Goal: Check status: Check status

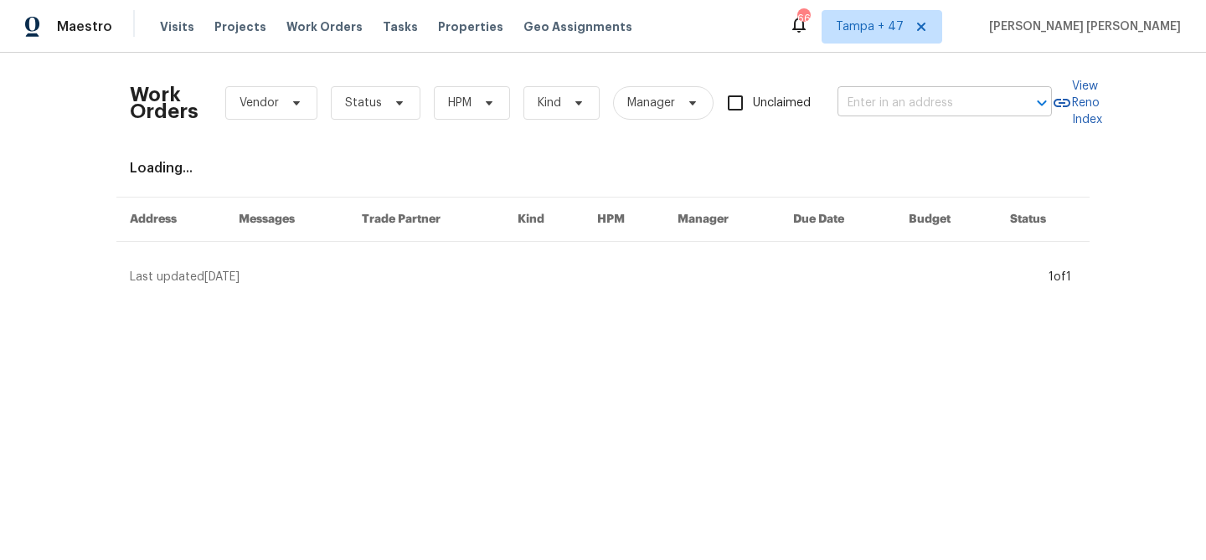
click at [908, 110] on input "text" at bounding box center [920, 103] width 167 height 26
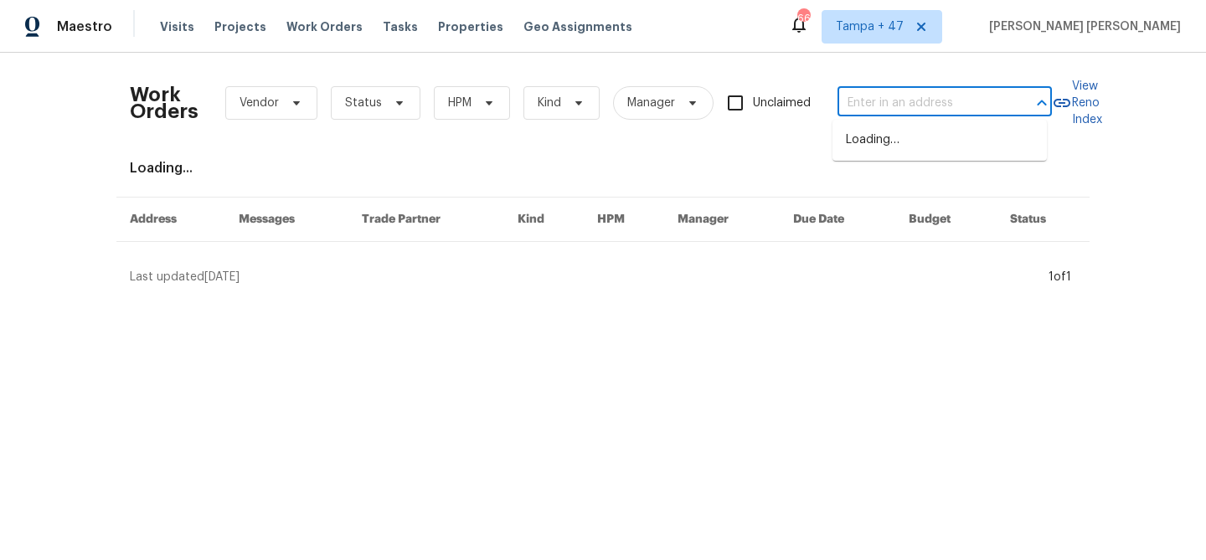
paste input "[STREET_ADDRESS]"
type input "[STREET_ADDRESS]"
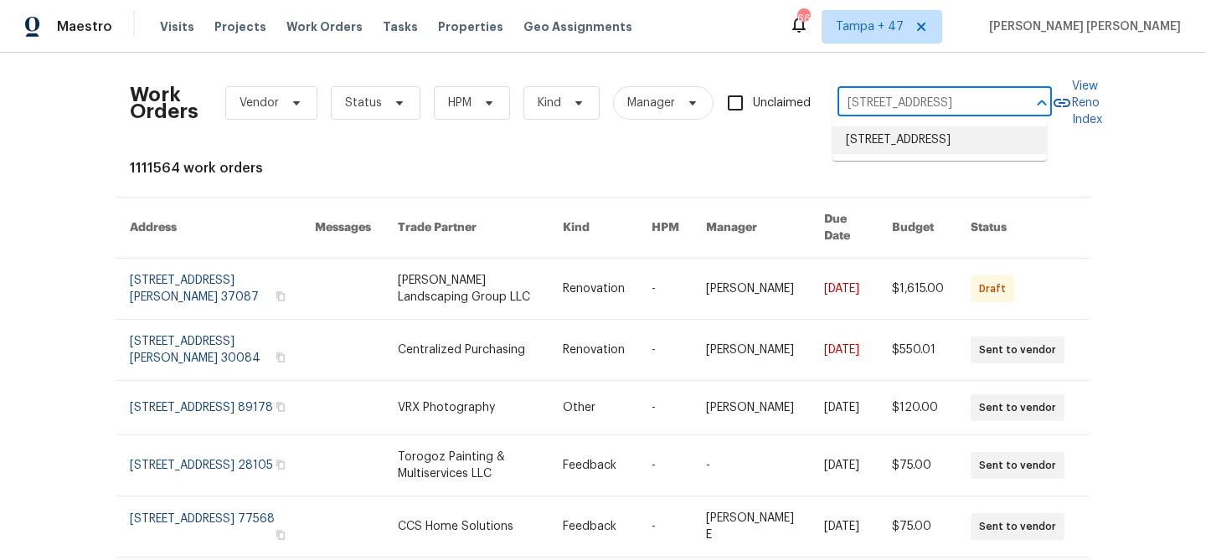
click at [908, 154] on li "[STREET_ADDRESS]" at bounding box center [939, 140] width 214 height 28
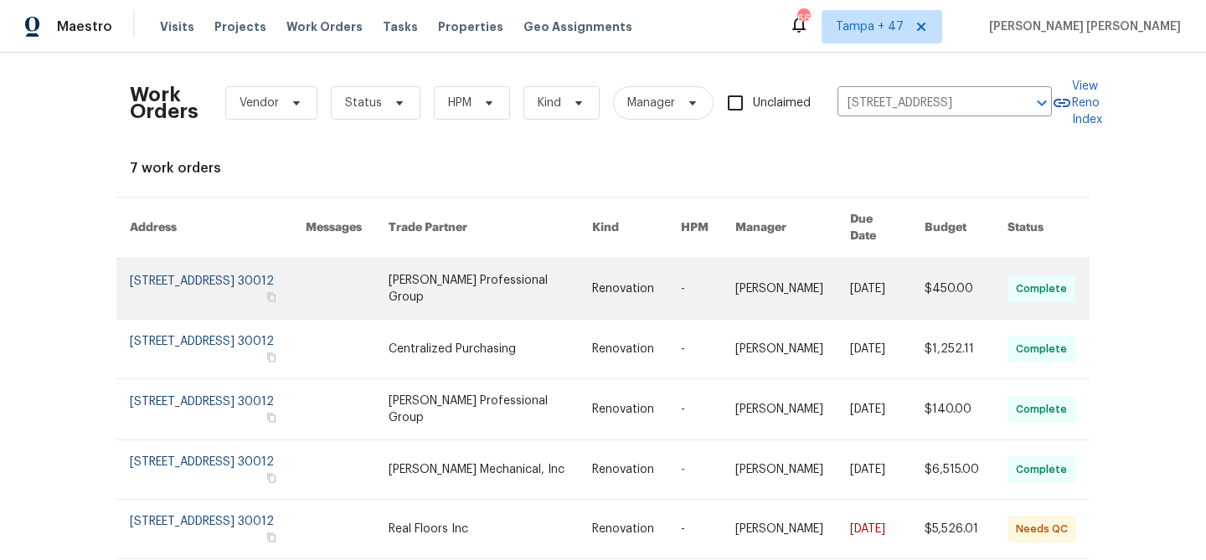
click at [882, 261] on link at bounding box center [887, 289] width 75 height 60
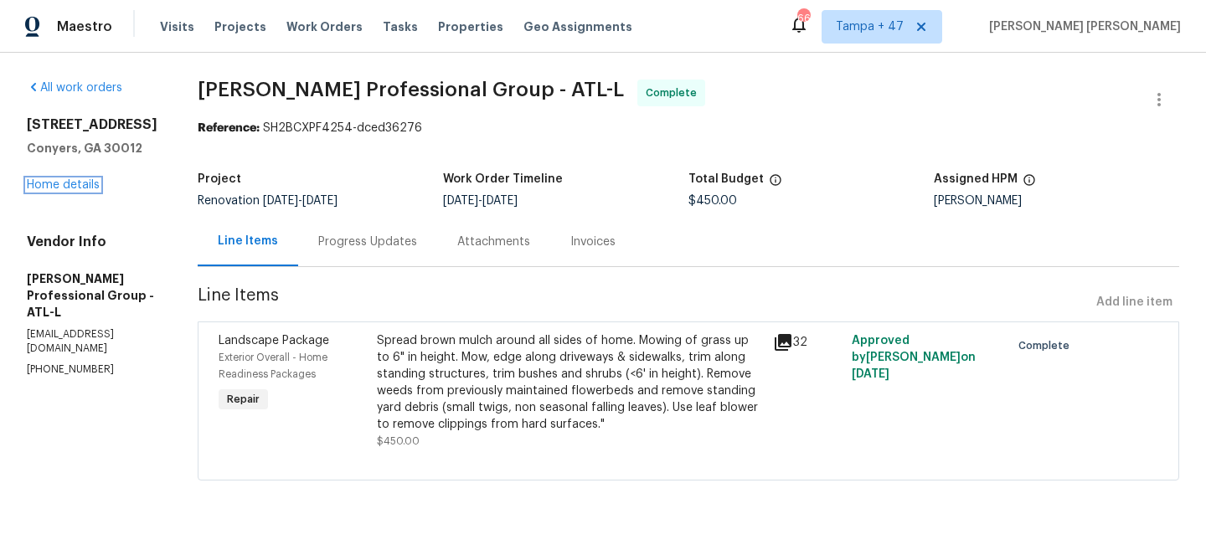
click at [74, 182] on link "Home details" at bounding box center [63, 185] width 73 height 12
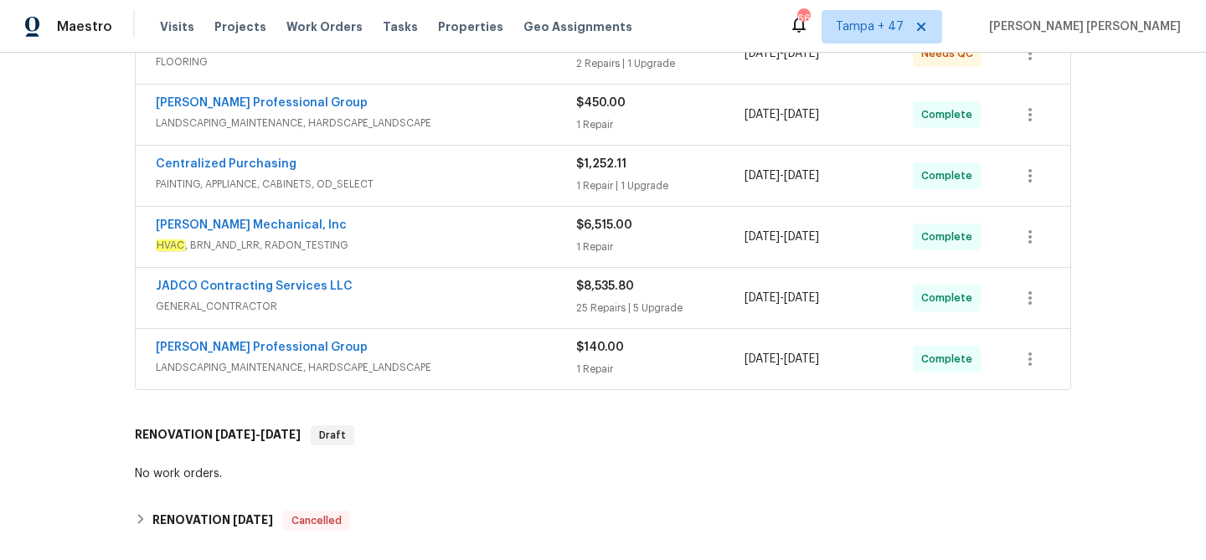
scroll to position [353, 0]
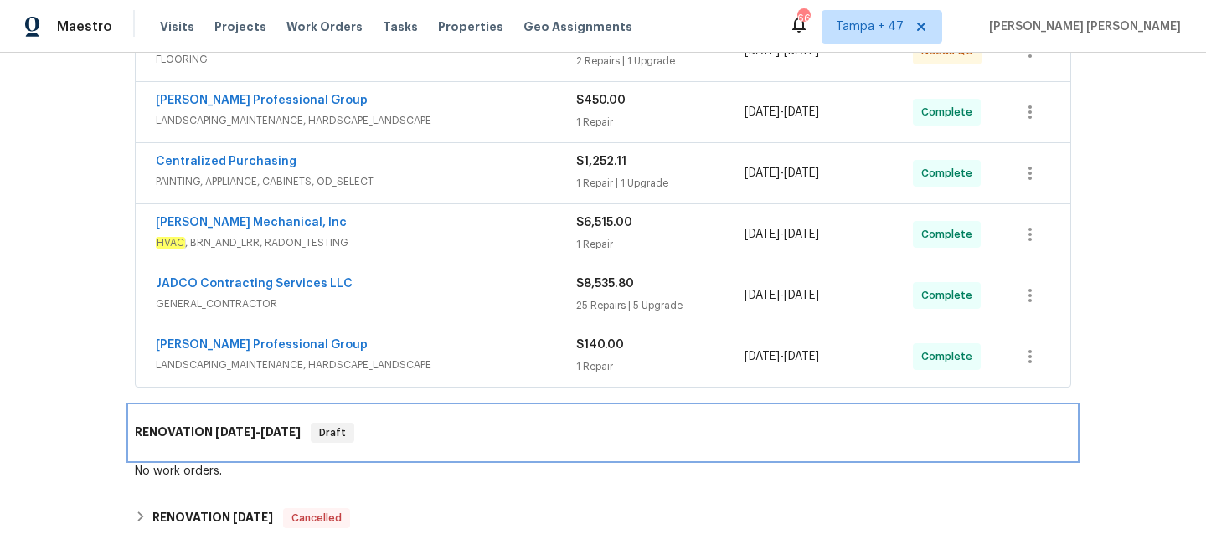
click at [221, 421] on div "RENOVATION 9/18/25 - 9/25/25 Draft" at bounding box center [603, 433] width 946 height 54
click at [227, 431] on span "9/18/25" at bounding box center [235, 432] width 40 height 12
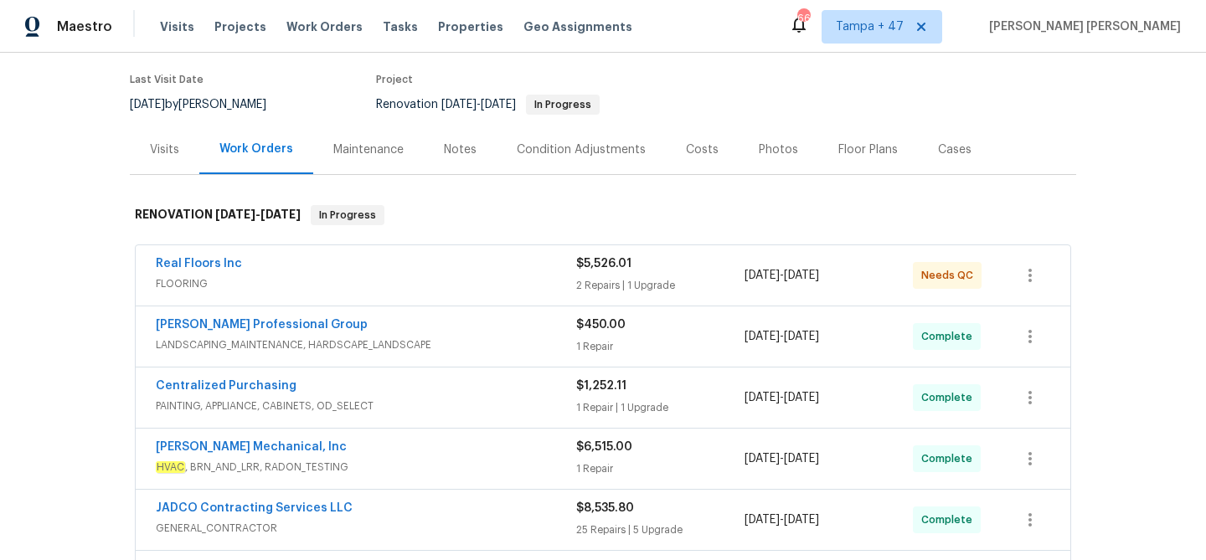
scroll to position [131, 0]
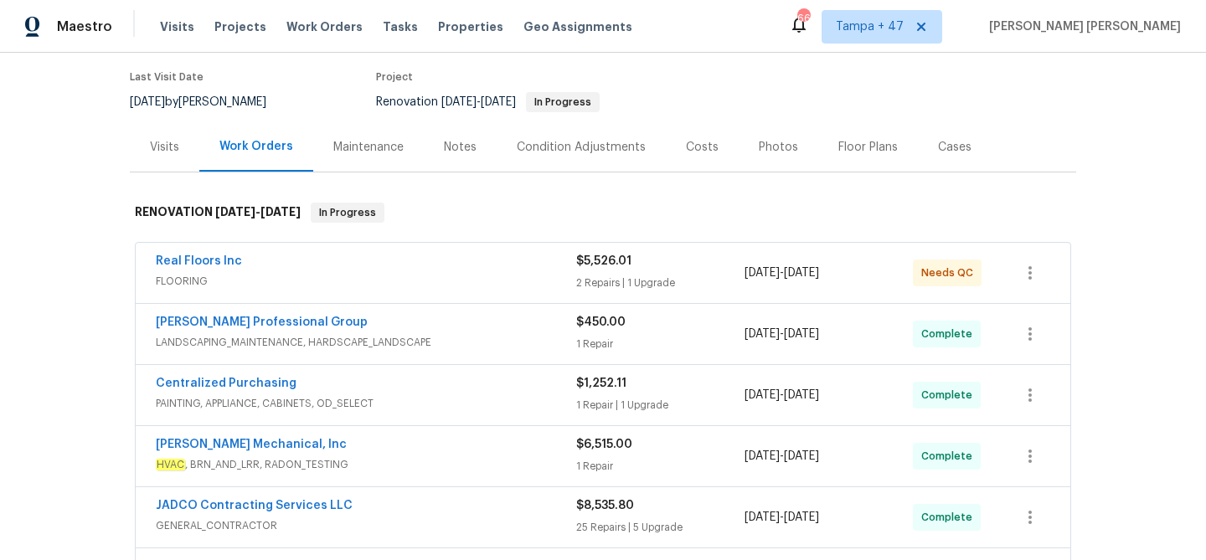
click at [473, 269] on div "Real Floors Inc" at bounding box center [366, 263] width 420 height 20
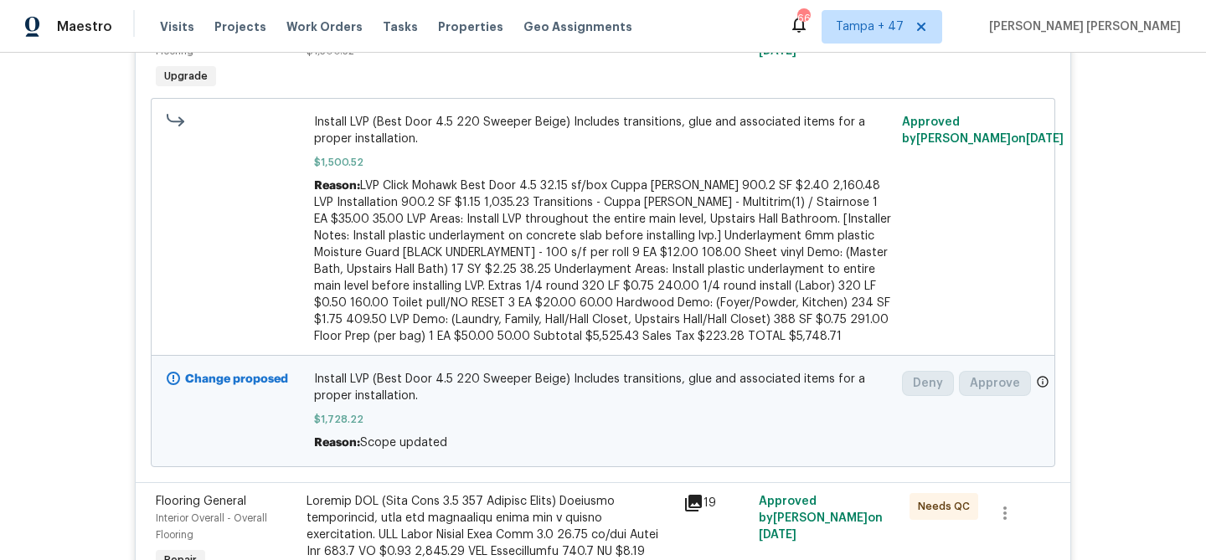
scroll to position [70, 0]
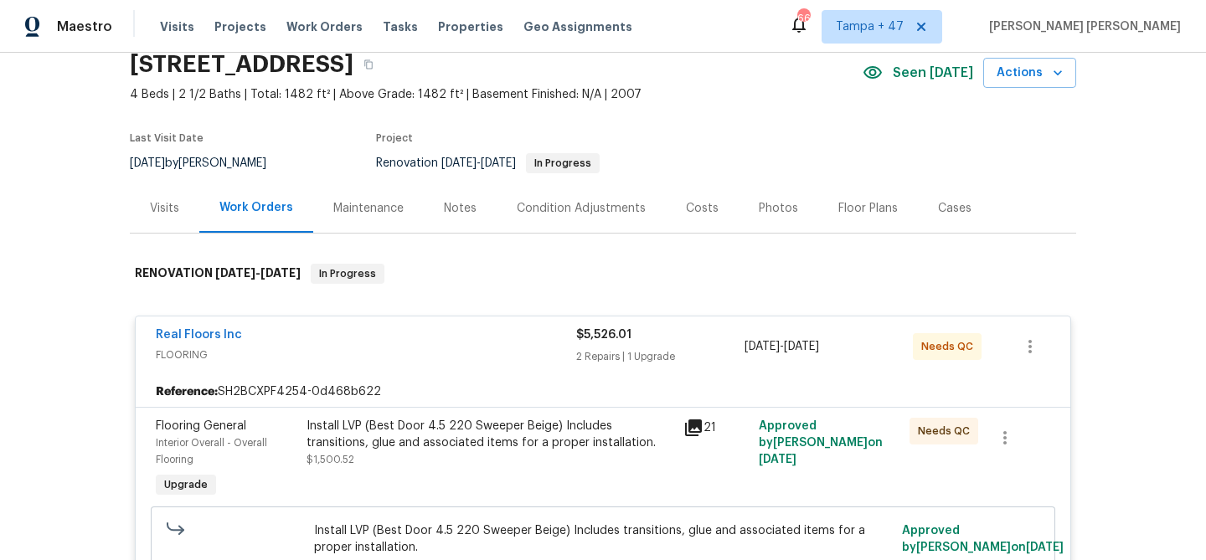
click at [478, 332] on div "Real Floors Inc" at bounding box center [366, 337] width 420 height 20
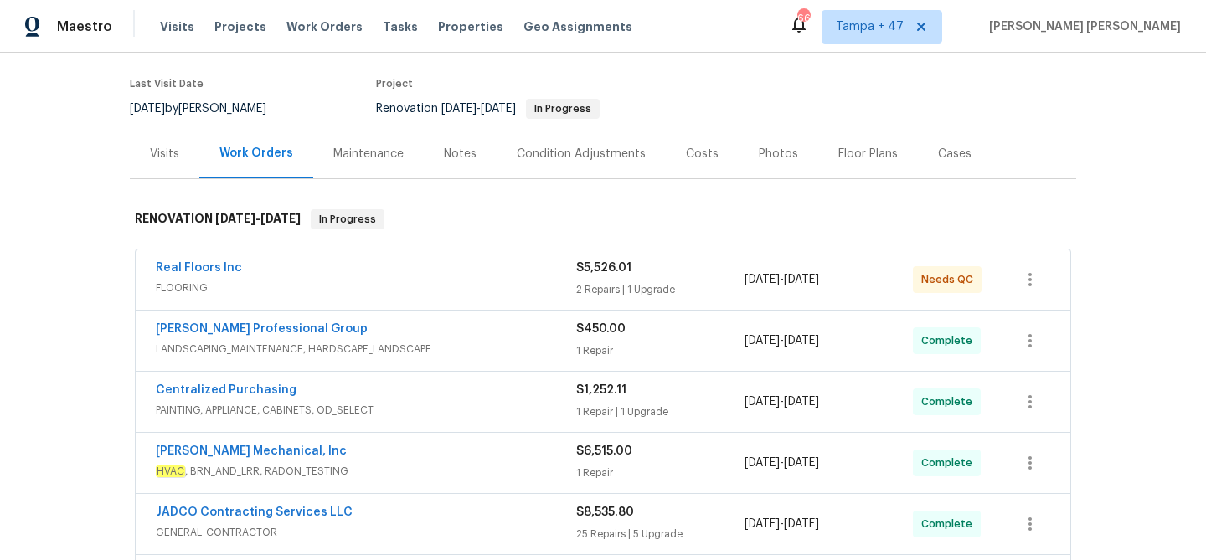
scroll to position [220, 0]
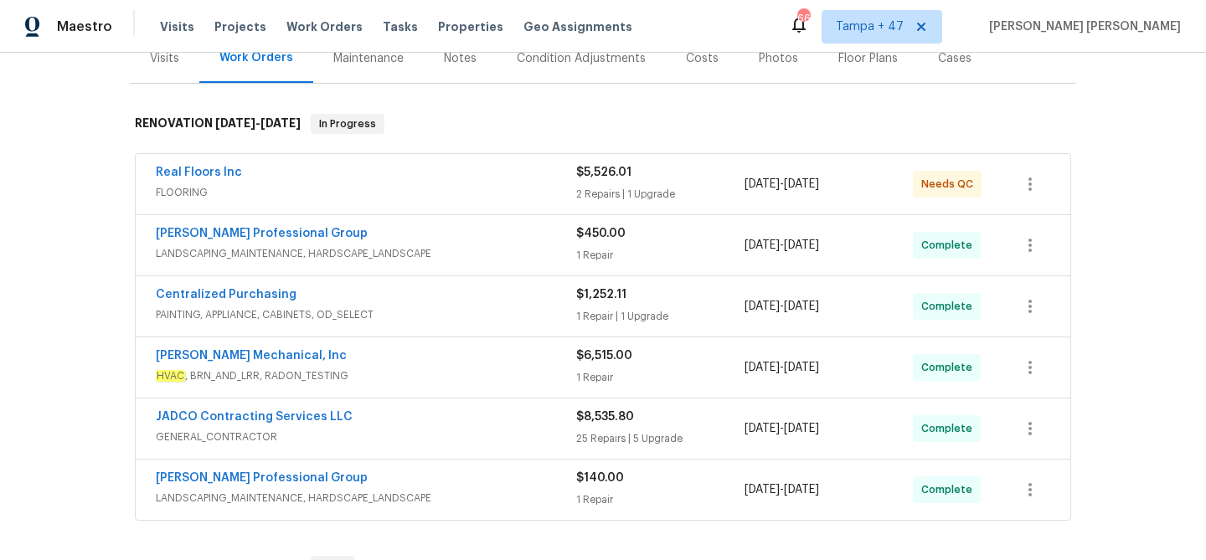
click at [488, 361] on div "JH Martin Mechanical, Inc" at bounding box center [366, 358] width 420 height 20
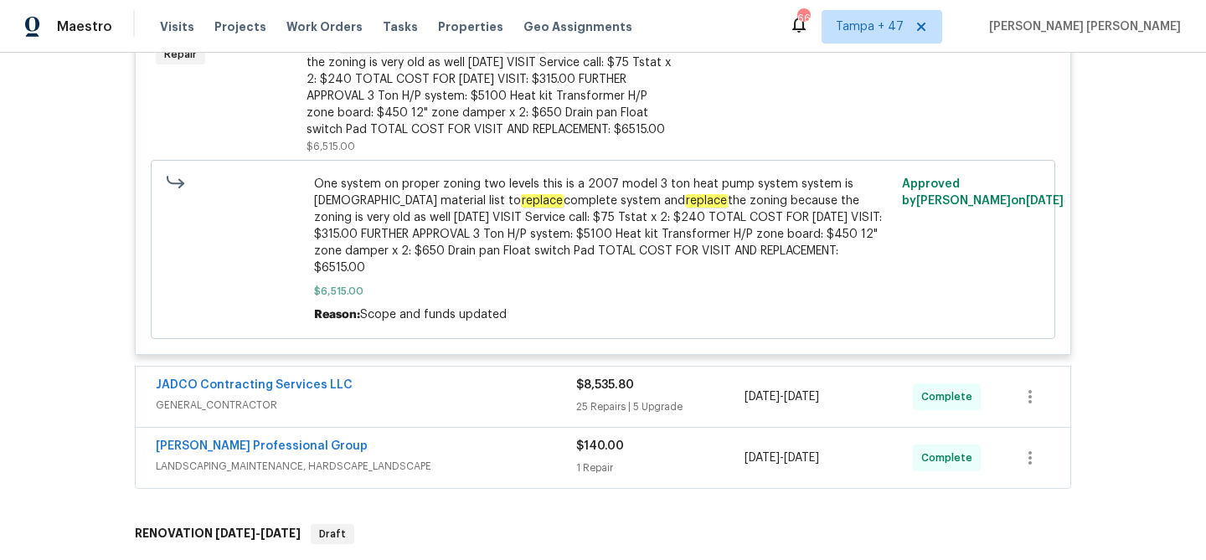
scroll to position [746, 0]
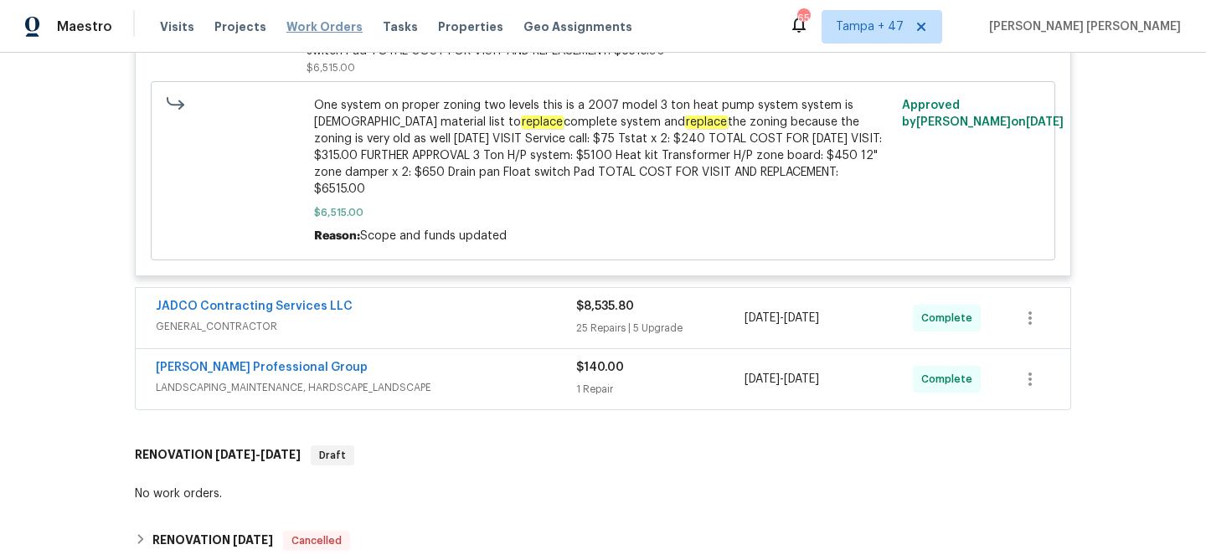
click at [319, 23] on span "Work Orders" at bounding box center [324, 26] width 76 height 17
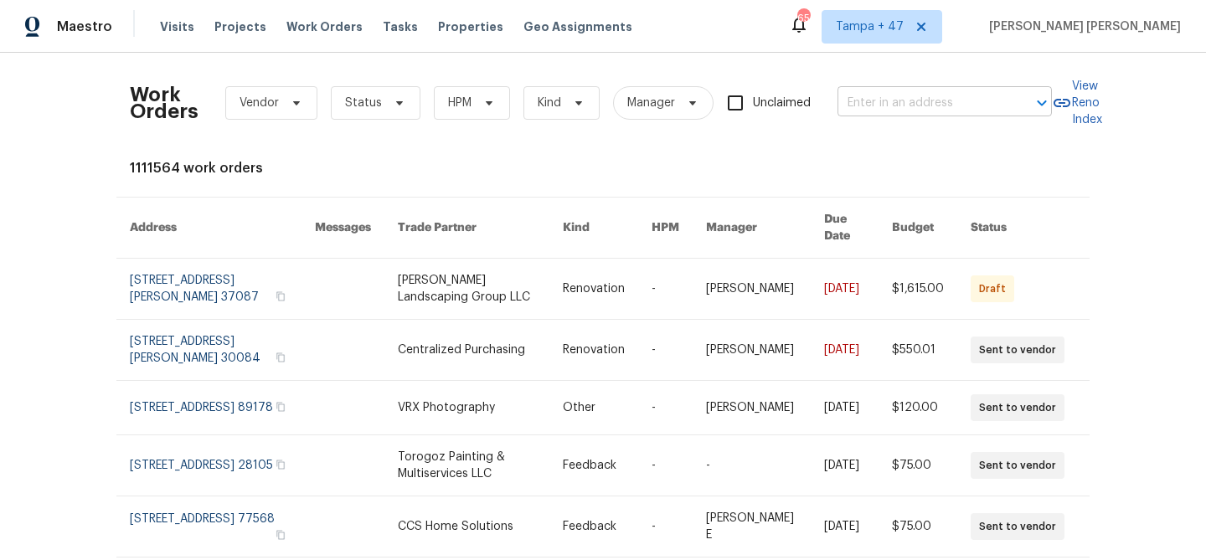
click at [873, 108] on input "text" at bounding box center [920, 103] width 167 height 26
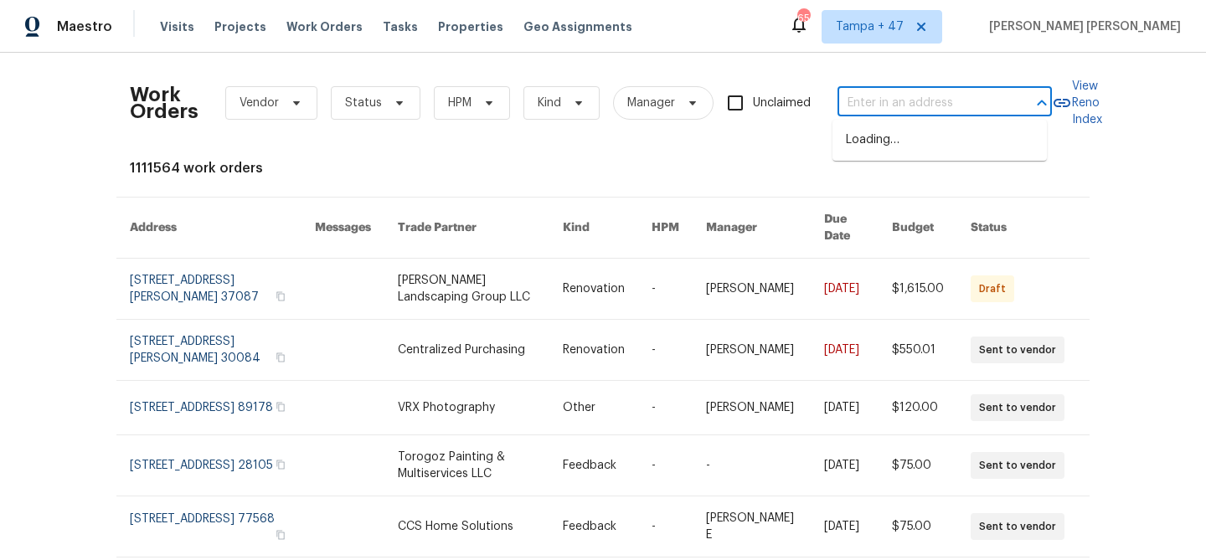
paste input "22 Rustcraft Dr, Greer, SC 29651"
type input "22 Rustcraft Dr, Greer, SC 29651"
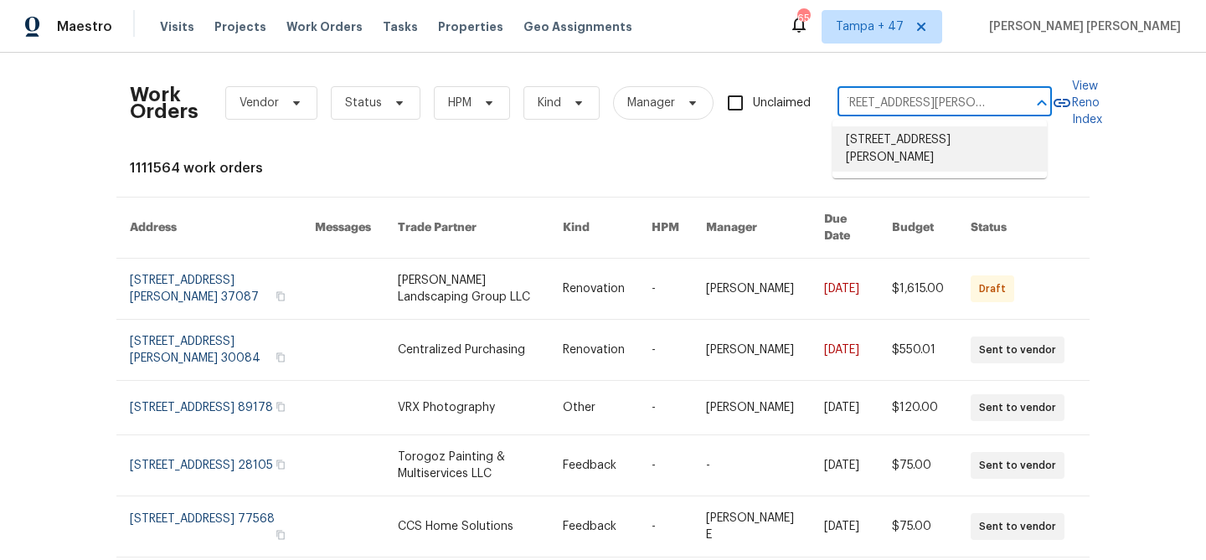
click at [931, 141] on li "22 Rustcraft Dr, Greer, SC 29651" at bounding box center [939, 148] width 214 height 45
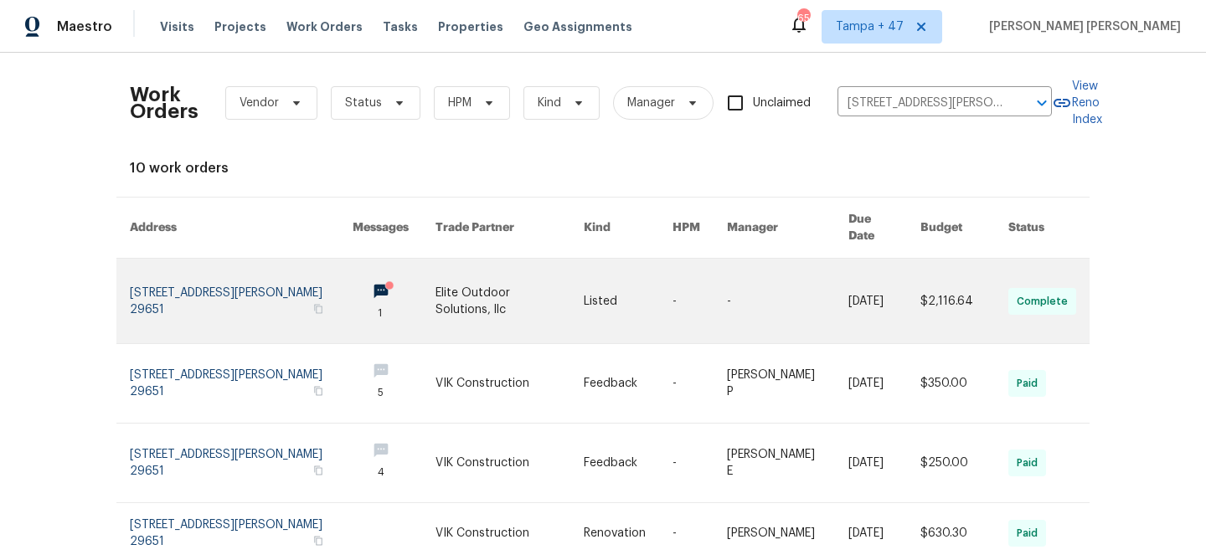
click at [860, 287] on link at bounding box center [884, 301] width 72 height 85
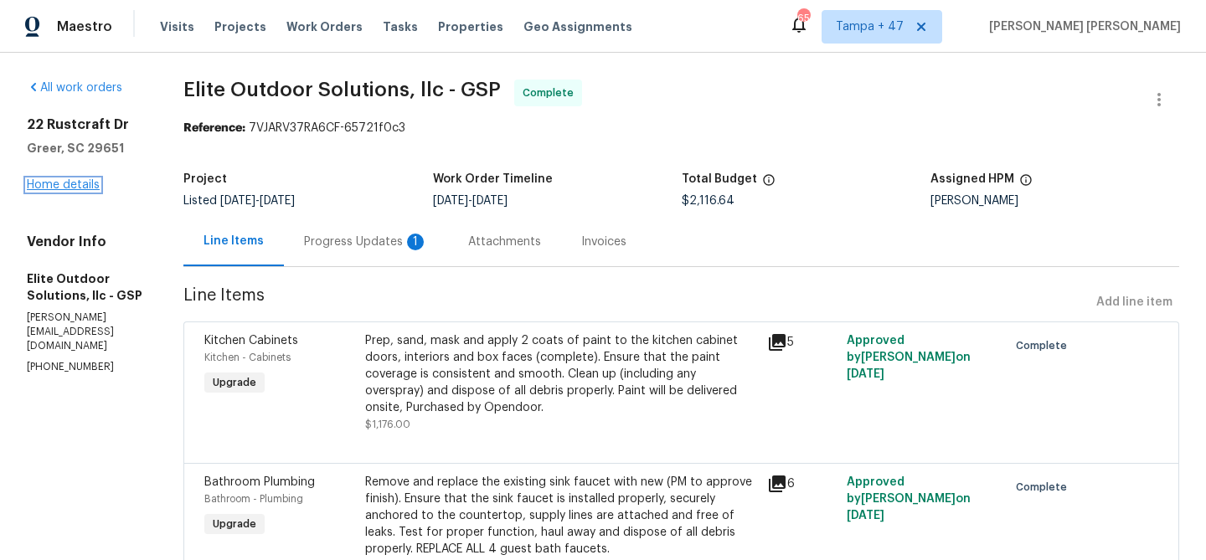
click at [63, 183] on link "Home details" at bounding box center [63, 185] width 73 height 12
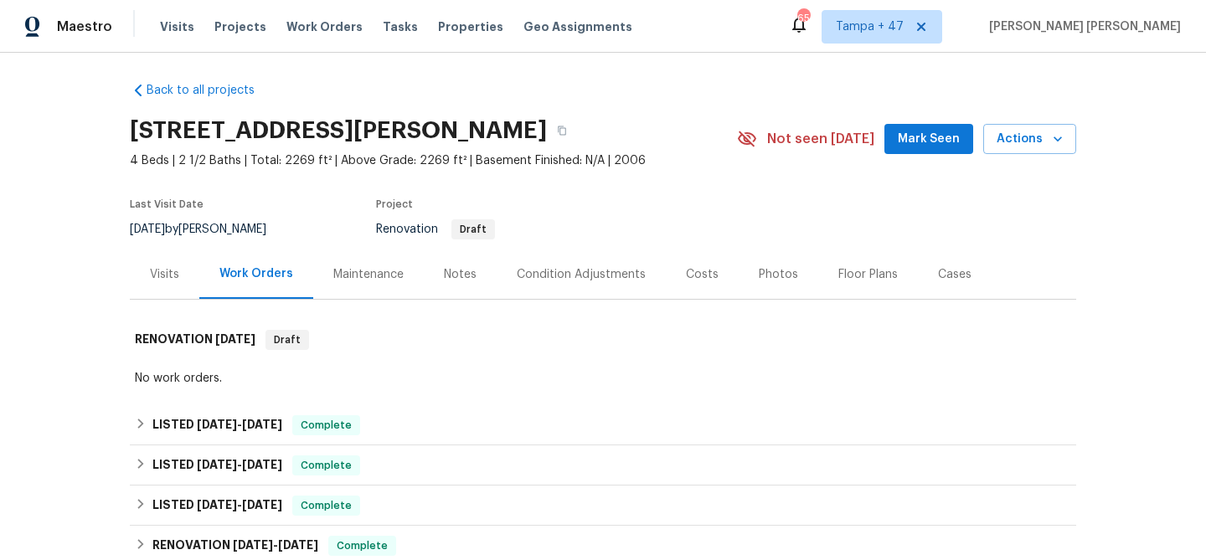
scroll to position [50, 0]
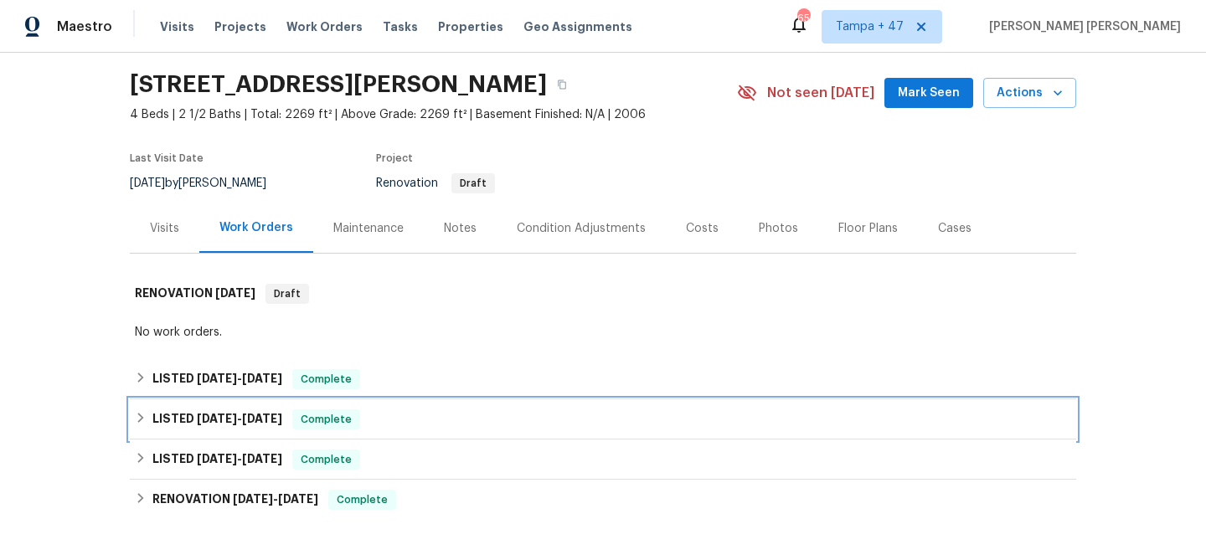
click at [306, 417] on span "Complete" at bounding box center [326, 419] width 64 height 17
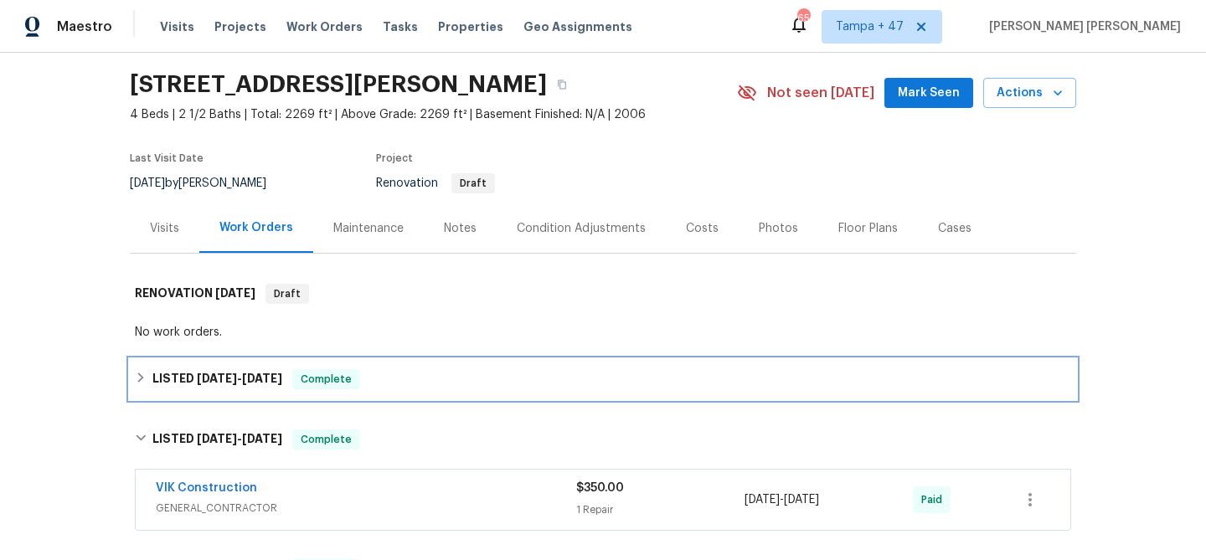
click at [399, 375] on div "LISTED 9/23/25 - 9/23/25 Complete" at bounding box center [603, 379] width 936 height 20
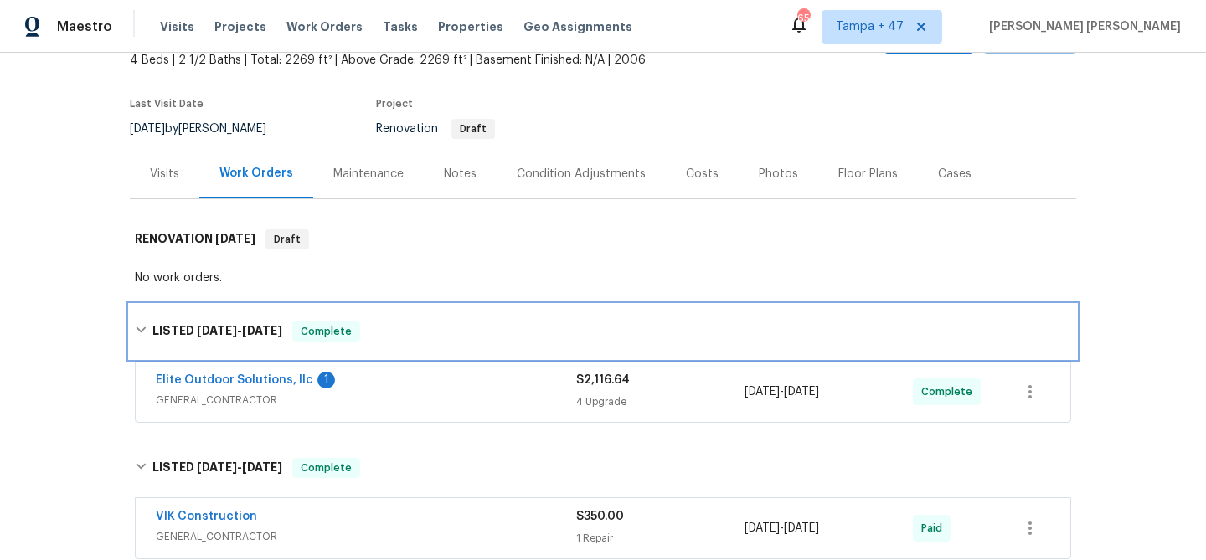
scroll to position [333, 0]
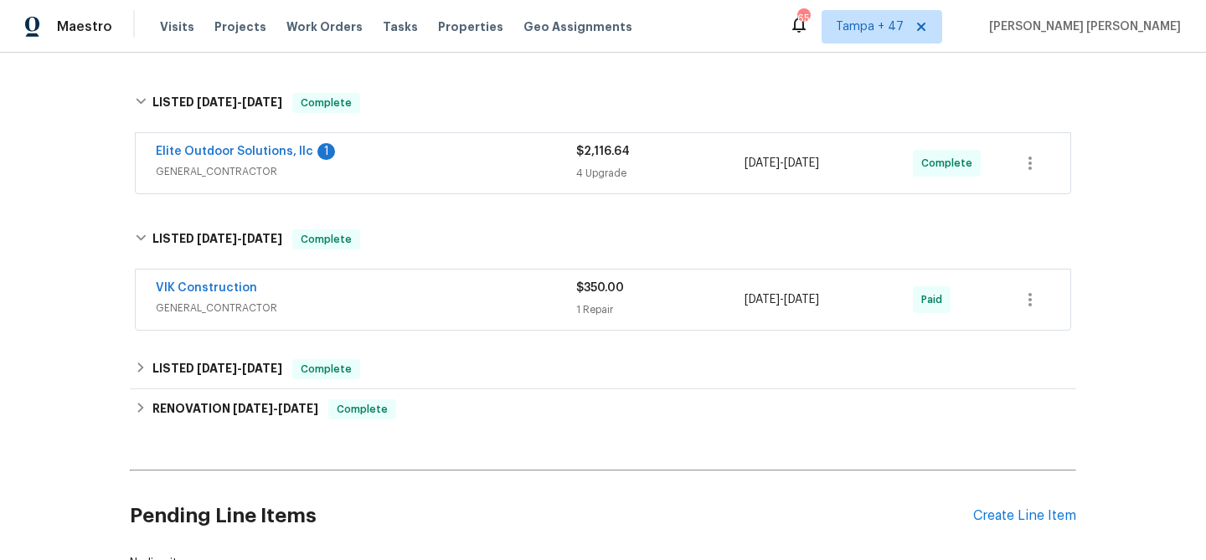
click at [482, 303] on span "GENERAL_CONTRACTOR" at bounding box center [366, 308] width 420 height 17
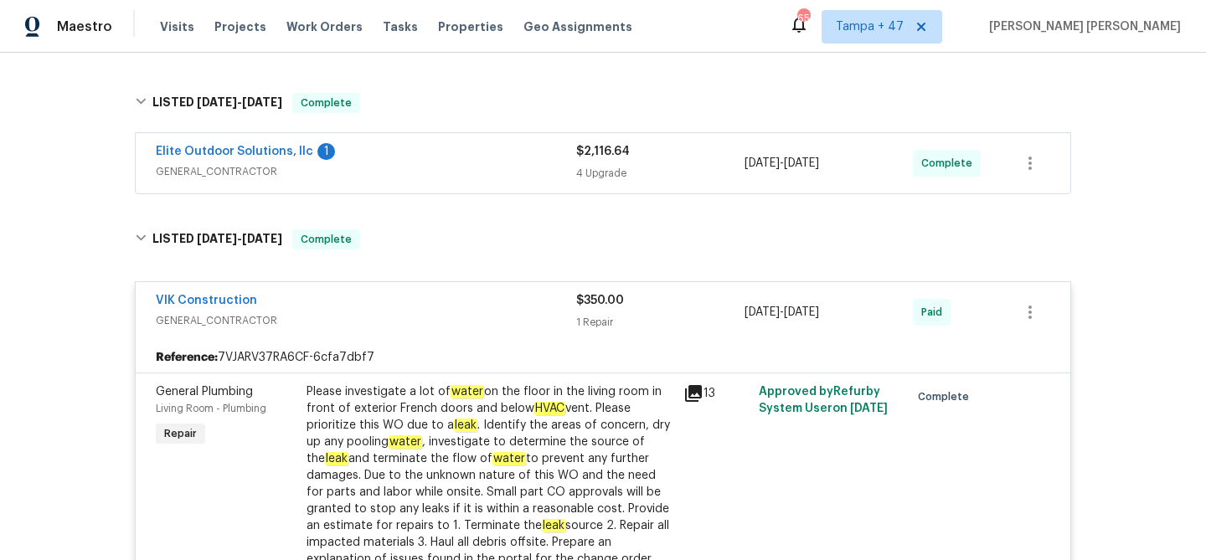
click at [499, 149] on div "Elite Outdoor Solutions, llc 1" at bounding box center [366, 153] width 420 height 20
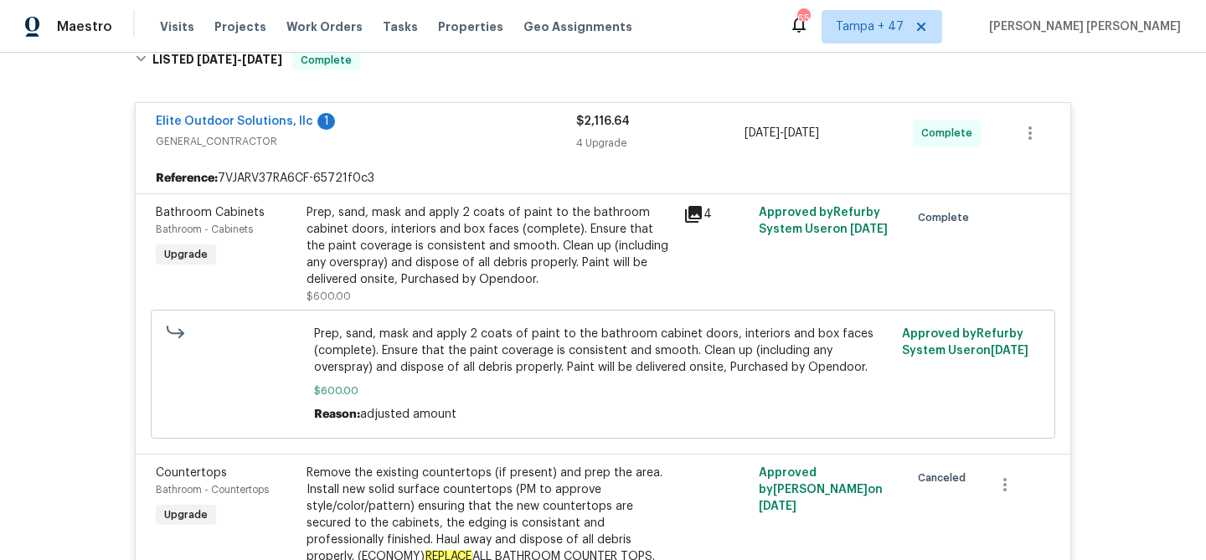
scroll to position [363, 0]
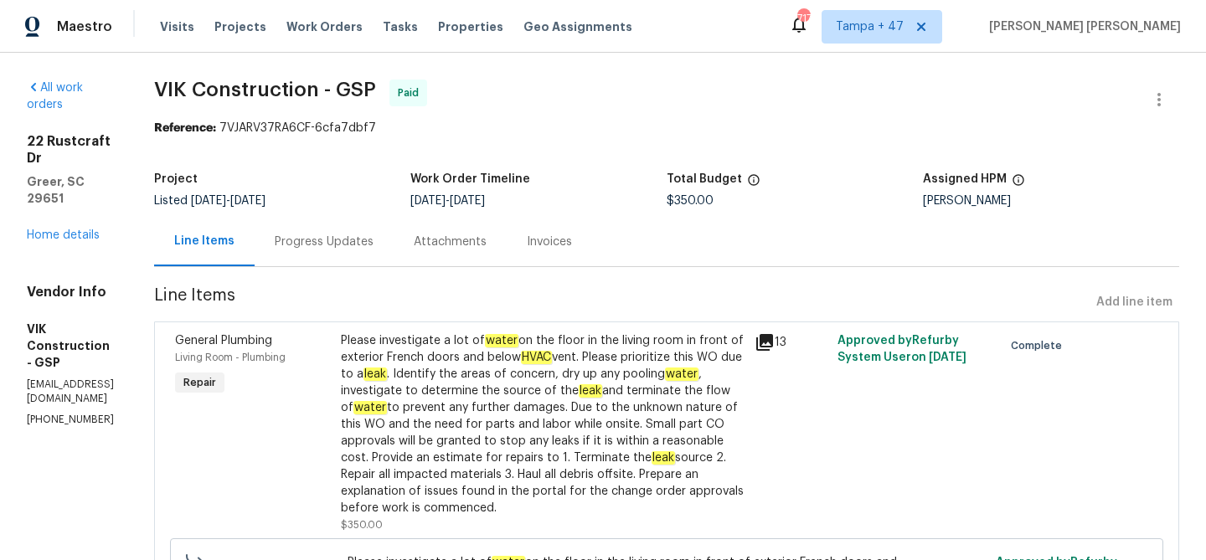
click at [394, 229] on div "Progress Updates" at bounding box center [324, 241] width 139 height 49
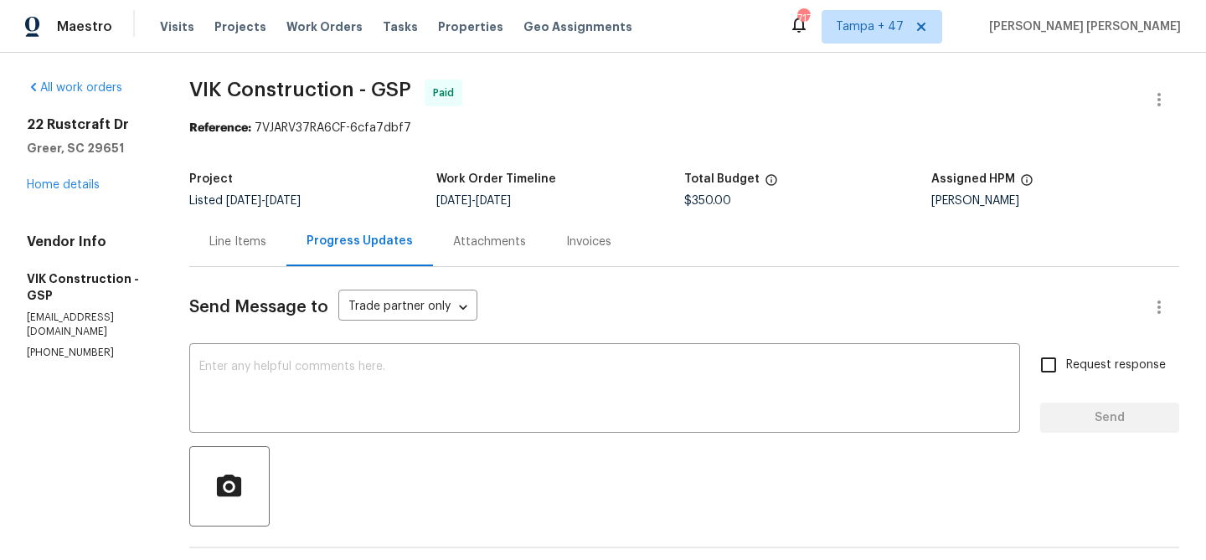
click at [266, 237] on div "Line Items" at bounding box center [237, 242] width 57 height 17
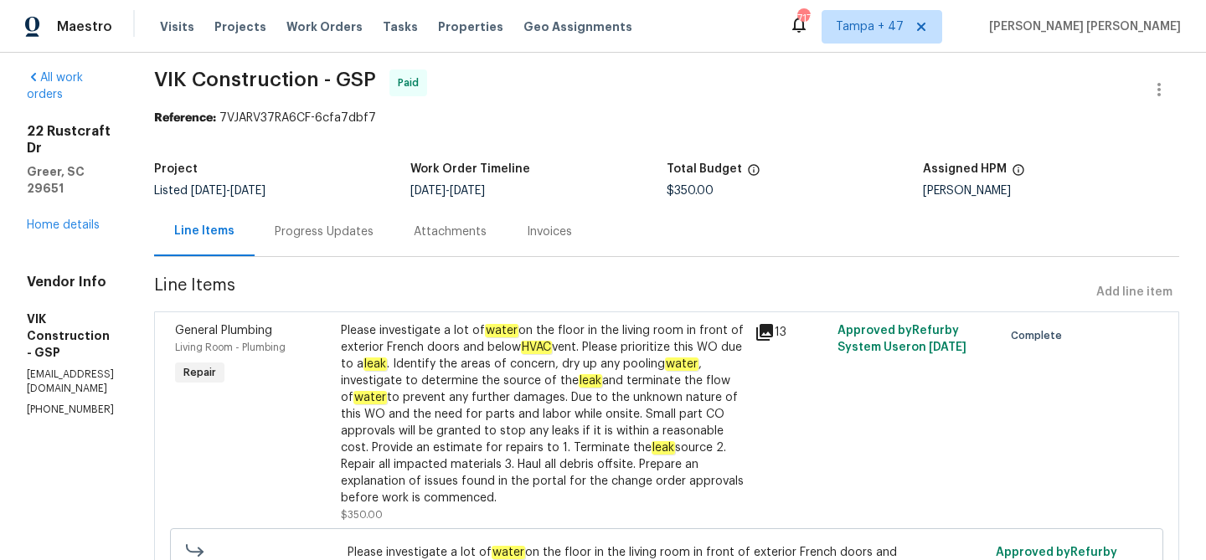
scroll to position [13, 0]
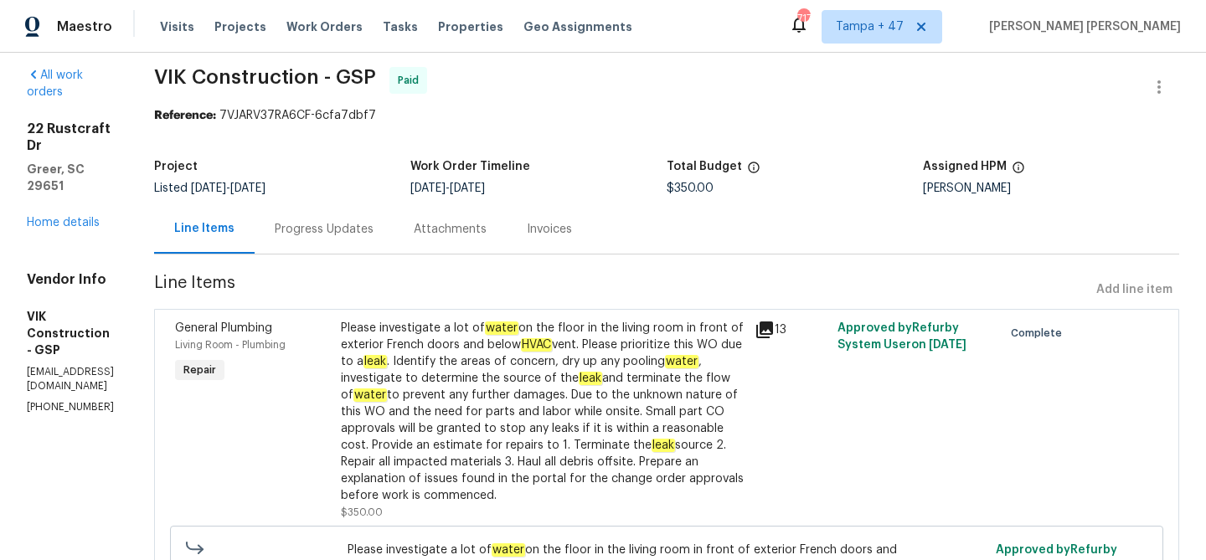
click at [374, 235] on div "Progress Updates" at bounding box center [324, 229] width 99 height 17
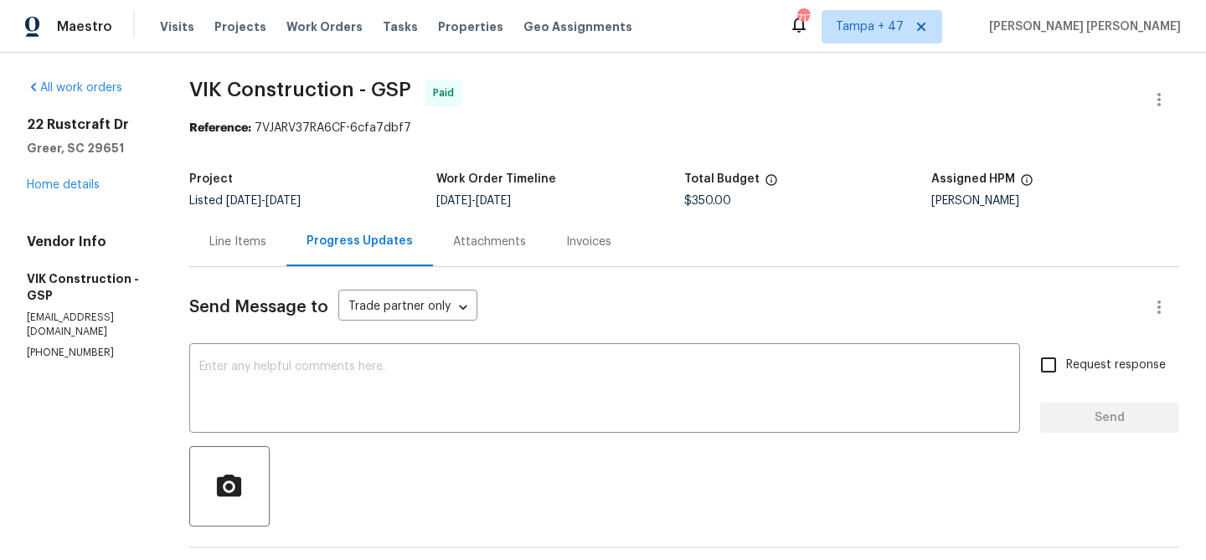
click at [260, 246] on div "Line Items" at bounding box center [237, 242] width 57 height 17
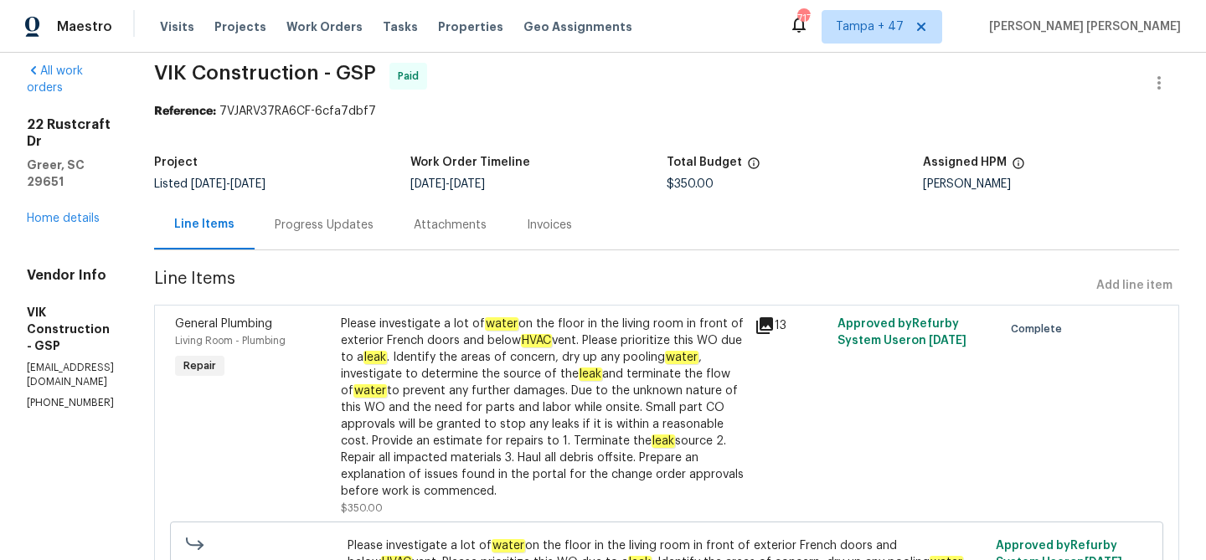
scroll to position [20, 0]
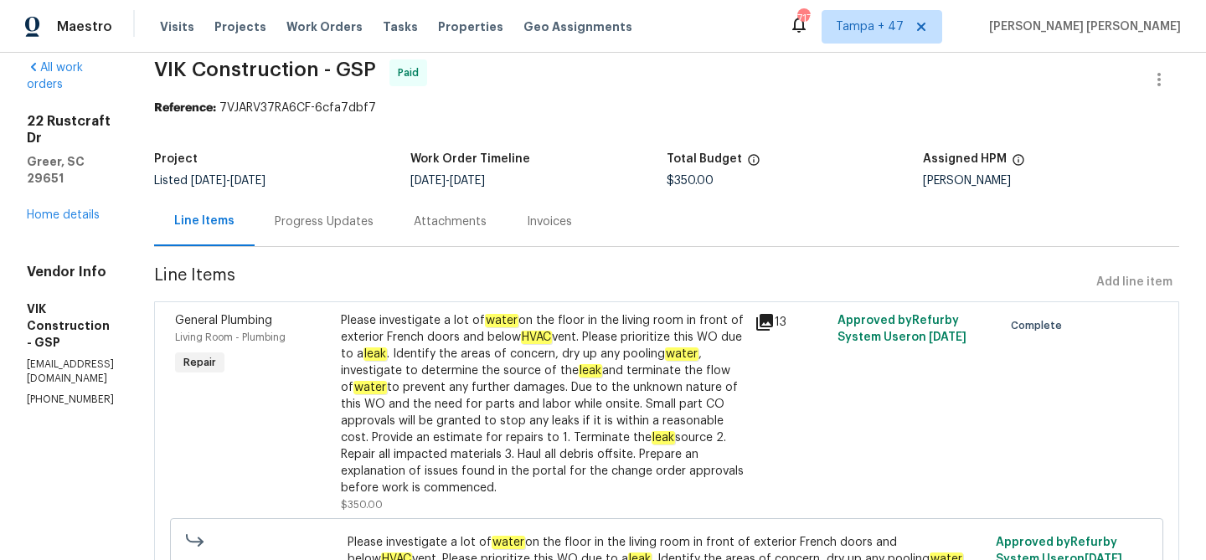
click at [370, 229] on div "Progress Updates" at bounding box center [324, 222] width 99 height 17
